Goal: Information Seeking & Learning: Learn about a topic

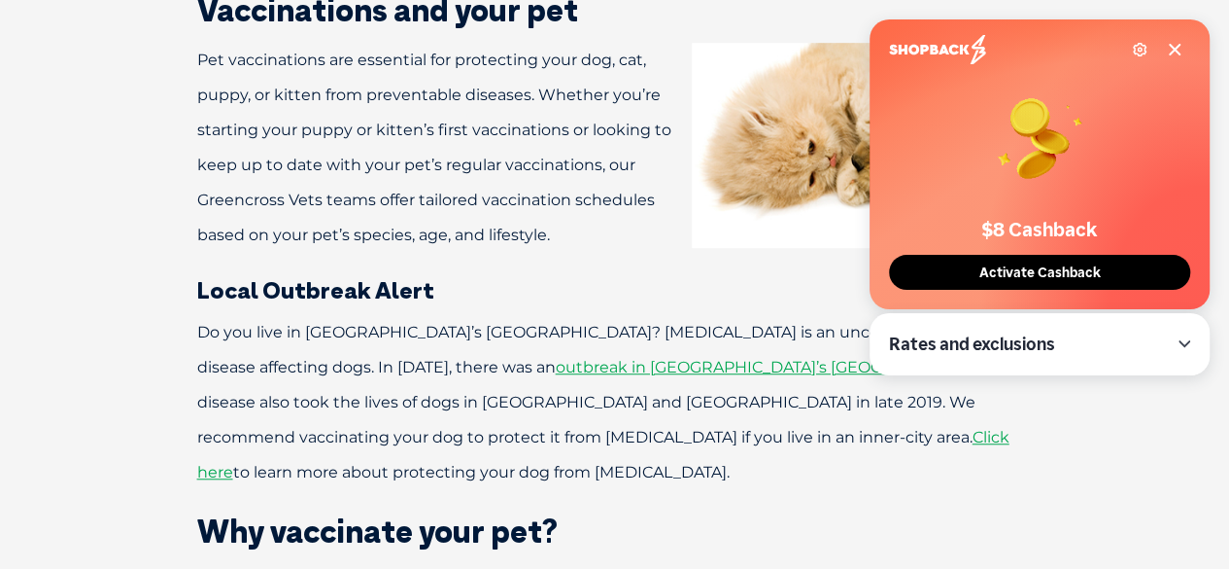
scroll to position [604, 0]
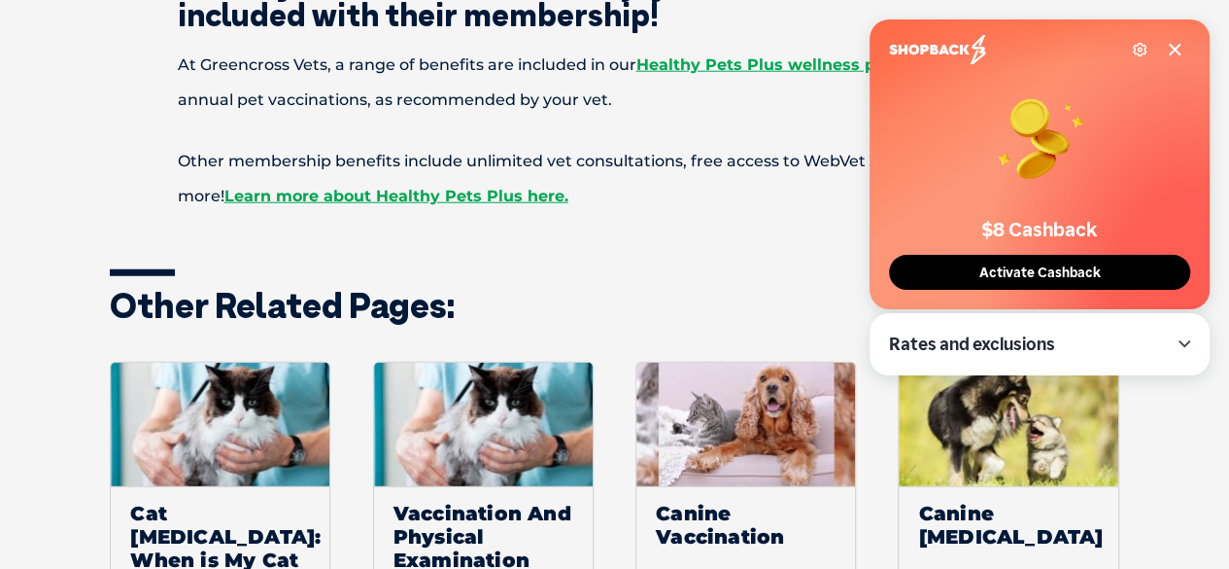
scroll to position [2478, 0]
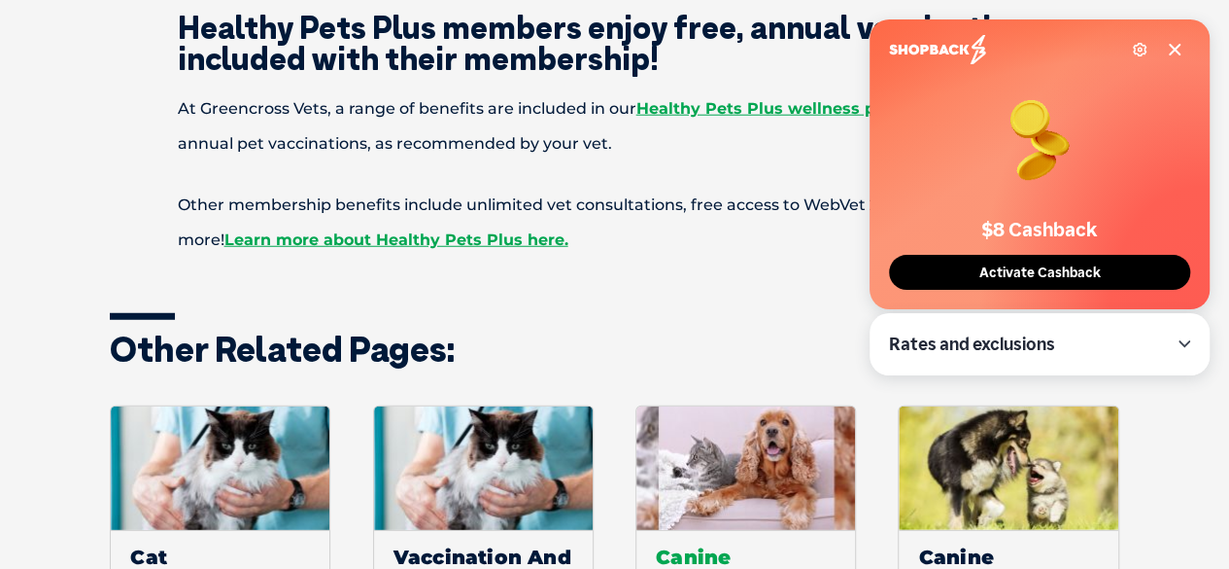
click at [746, 530] on span "Canine Vaccination" at bounding box center [746, 568] width 219 height 77
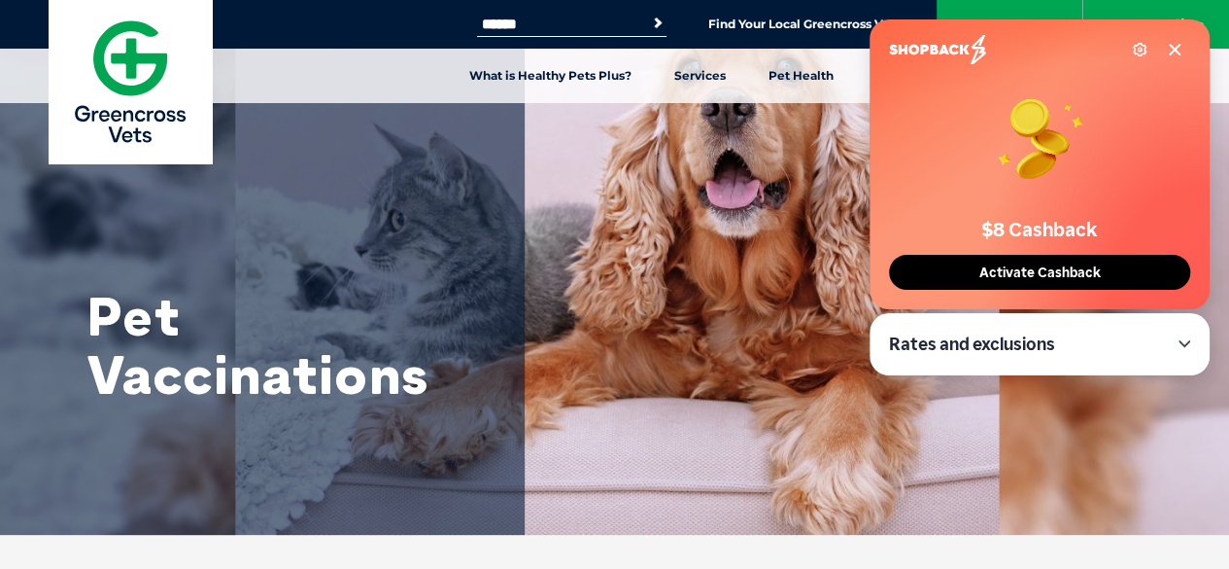
click at [1042, 273] on span "Activate Cashback" at bounding box center [1040, 272] width 133 height 17
